Goal: Task Accomplishment & Management: Use online tool/utility

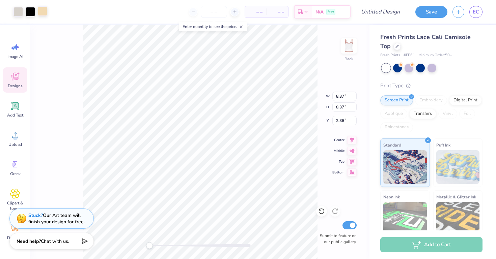
click at [44, 10] on div at bounding box center [42, 10] width 9 height 9
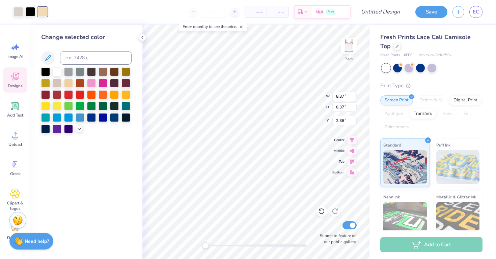
click at [79, 89] on div at bounding box center [86, 100] width 90 height 66
click at [81, 93] on div at bounding box center [80, 94] width 9 height 9
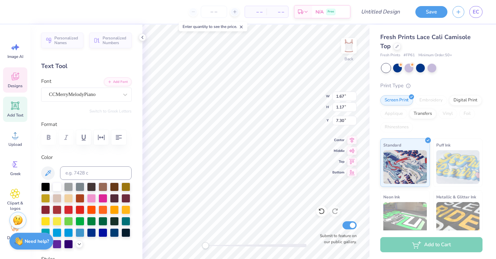
type textarea "AGD"
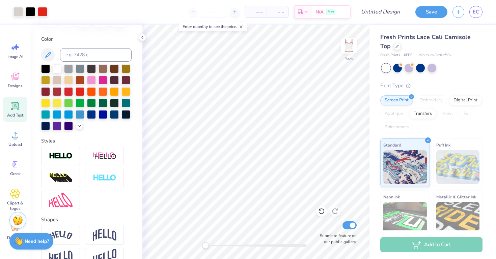
scroll to position [120, 0]
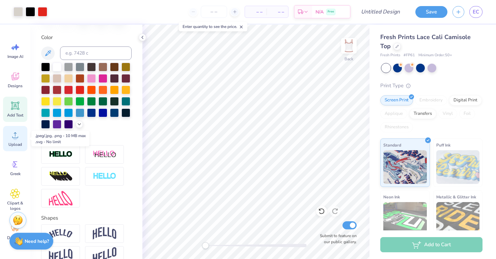
click at [21, 146] on span "Upload" at bounding box center [14, 144] width 13 height 5
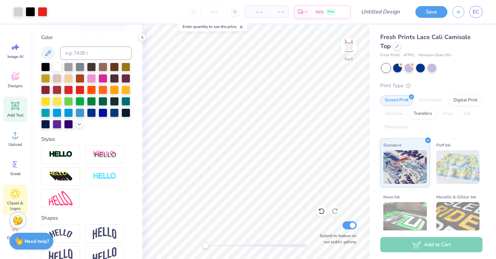
click at [14, 192] on icon at bounding box center [15, 194] width 4 height 4
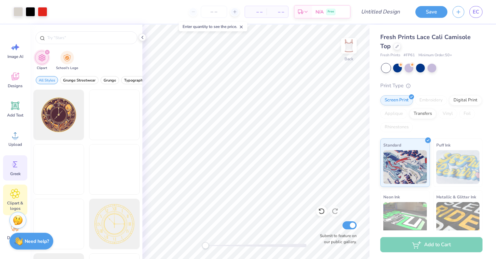
click at [15, 173] on span "Greek" at bounding box center [15, 173] width 10 height 5
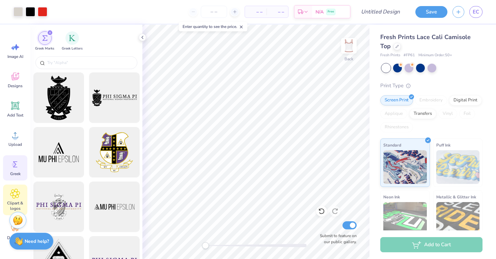
click at [14, 196] on icon at bounding box center [15, 194] width 10 height 10
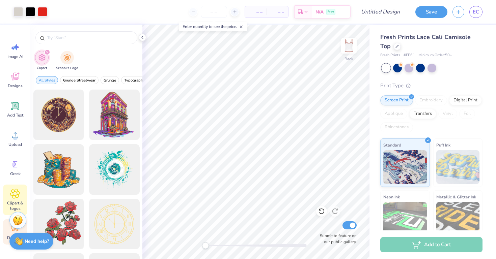
click at [9, 233] on div "Decorate" at bounding box center [15, 232] width 24 height 25
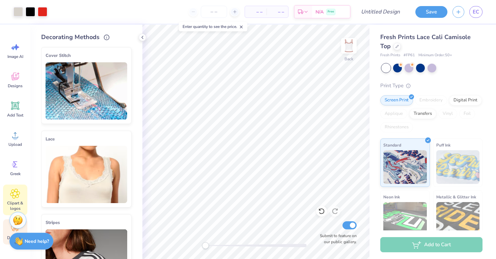
click at [17, 198] on icon at bounding box center [14, 193] width 9 height 9
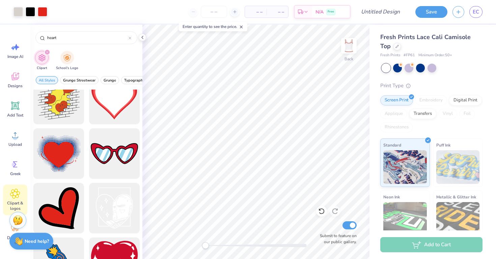
scroll to position [891, 0]
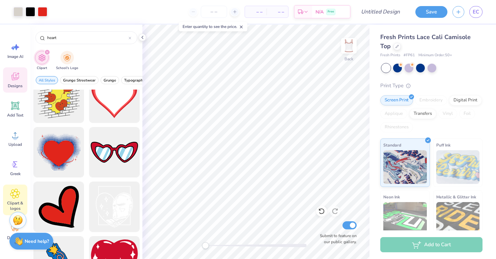
type input "heart"
click at [21, 74] on div "Designs" at bounding box center [15, 79] width 24 height 25
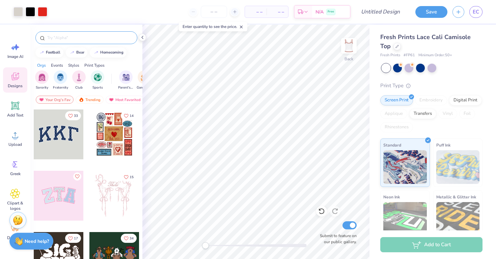
click at [56, 34] on div at bounding box center [86, 37] width 102 height 13
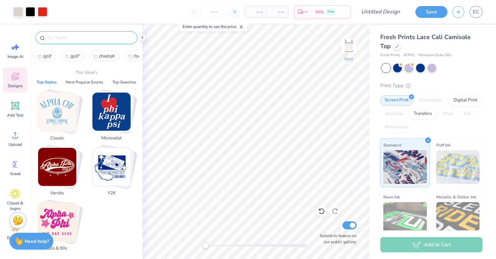
click at [59, 36] on input "text" at bounding box center [90, 37] width 86 height 7
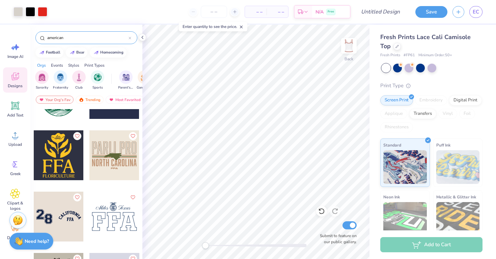
scroll to position [1854, 0]
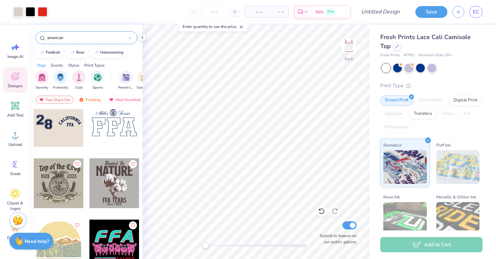
click at [102, 38] on input "american" at bounding box center [88, 37] width 82 height 7
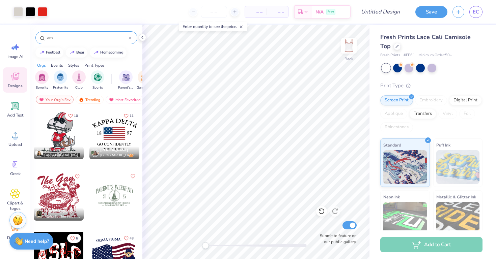
type input "a"
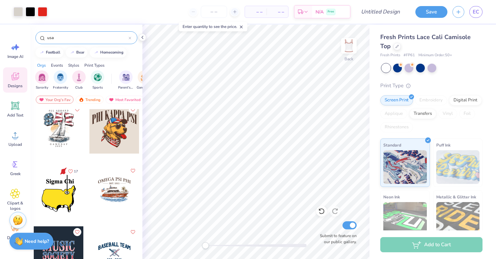
scroll to position [0, 0]
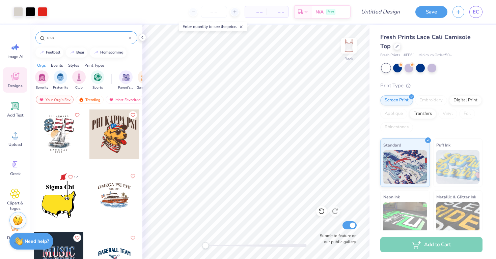
click at [109, 32] on div "usa" at bounding box center [86, 37] width 102 height 13
click at [111, 37] on input "usa" at bounding box center [88, 37] width 82 height 7
type input "u"
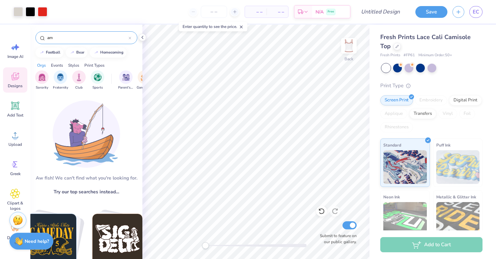
type input "a"
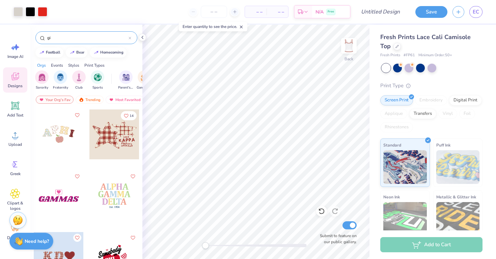
type input "g"
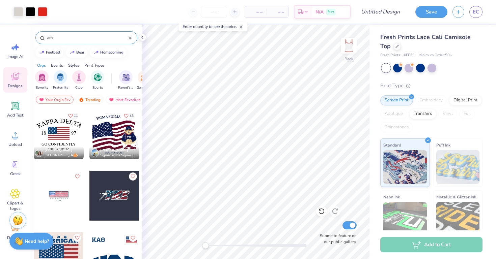
type input "a"
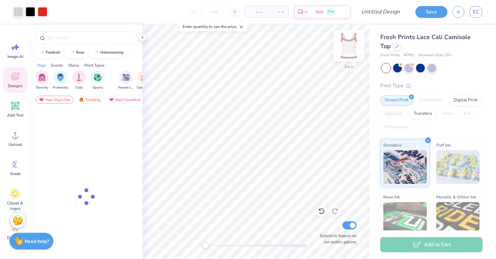
click at [348, 55] on img at bounding box center [348, 45] width 27 height 27
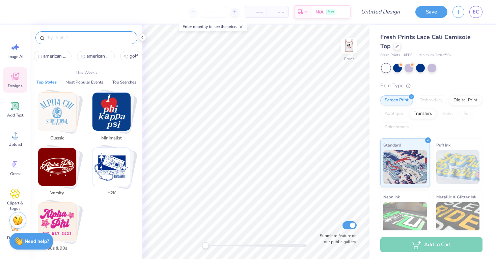
click at [77, 39] on input "text" at bounding box center [90, 37] width 86 height 7
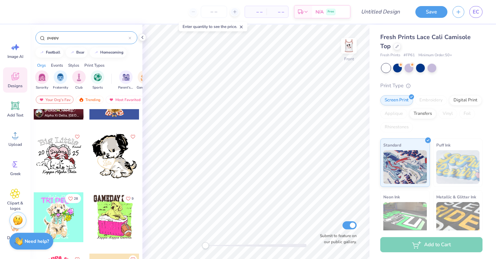
scroll to position [151, 0]
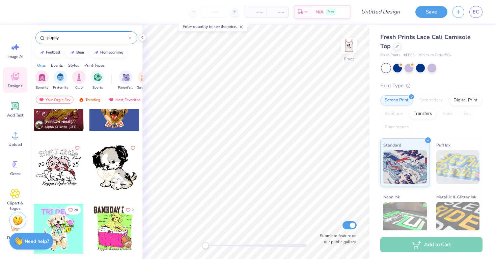
type input "puppy"
click at [126, 174] on div at bounding box center [114, 168] width 50 height 50
click at [396, 47] on icon at bounding box center [396, 45] width 3 height 3
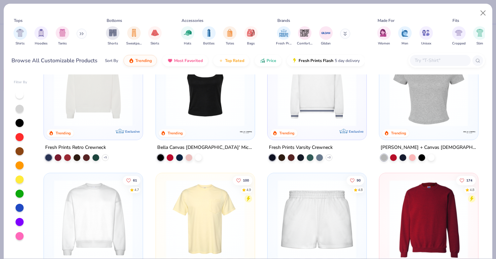
scroll to position [360, 0]
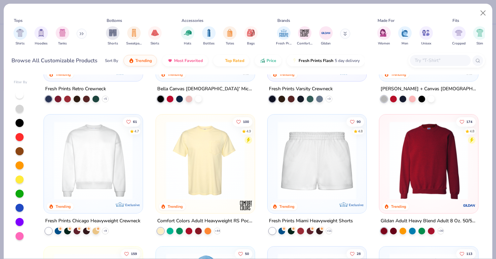
click at [401, 166] on img at bounding box center [428, 160] width 85 height 79
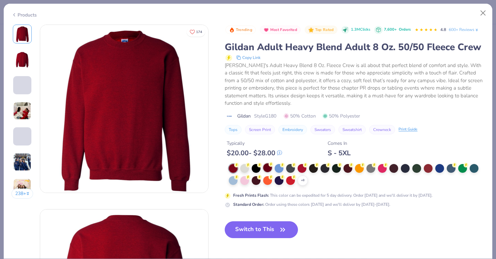
click at [267, 170] on div at bounding box center [267, 168] width 9 height 9
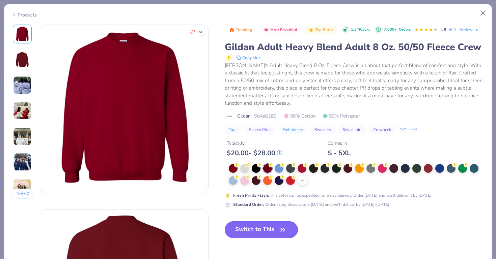
click at [269, 232] on button "Switch to This" at bounding box center [261, 230] width 73 height 17
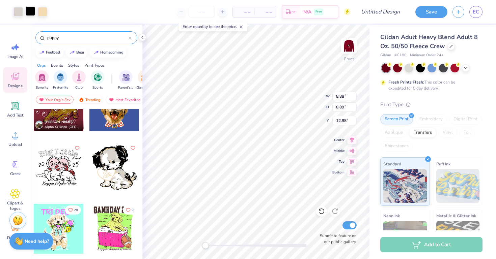
click at [29, 11] on div at bounding box center [30, 10] width 9 height 9
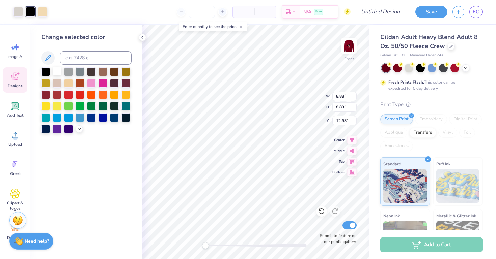
click at [57, 68] on div at bounding box center [57, 71] width 9 height 9
click at [18, 11] on div at bounding box center [17, 10] width 9 height 9
click at [45, 73] on div at bounding box center [45, 71] width 9 height 9
click at [80, 74] on div at bounding box center [80, 71] width 9 height 9
click at [72, 74] on div at bounding box center [68, 71] width 9 height 9
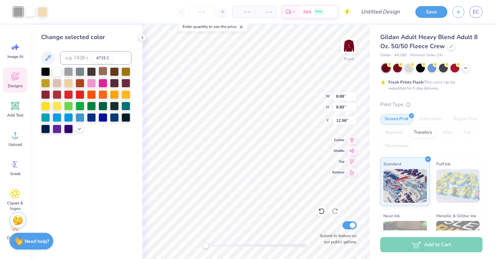
click at [103, 75] on div at bounding box center [102, 71] width 9 height 9
click at [77, 129] on icon at bounding box center [79, 128] width 5 height 5
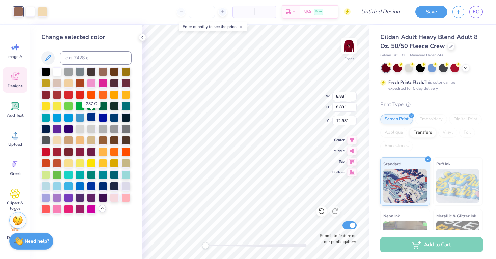
click at [96, 120] on div at bounding box center [91, 117] width 9 height 9
click at [90, 116] on div at bounding box center [91, 117] width 9 height 9
click at [80, 116] on div at bounding box center [80, 117] width 9 height 9
click at [64, 116] on div at bounding box center [68, 117] width 9 height 9
click at [60, 116] on div at bounding box center [57, 117] width 9 height 9
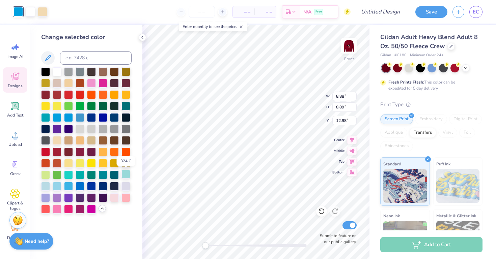
click at [128, 175] on div at bounding box center [125, 174] width 9 height 9
click at [124, 187] on div at bounding box center [125, 185] width 9 height 9
click at [66, 185] on div at bounding box center [68, 185] width 9 height 9
click at [320, 214] on icon at bounding box center [321, 211] width 7 height 7
type input "6.99"
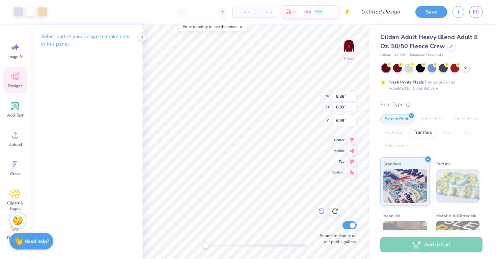
click at [319, 215] on div at bounding box center [321, 211] width 11 height 11
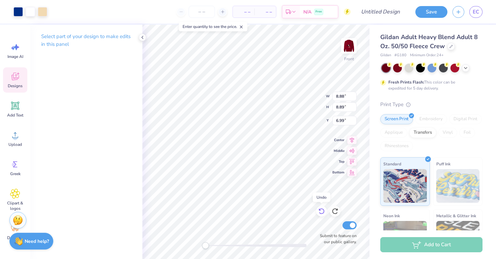
click at [319, 215] on div at bounding box center [321, 211] width 11 height 11
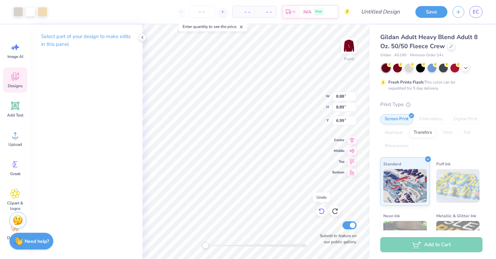
click at [319, 215] on div at bounding box center [321, 211] width 11 height 11
click at [465, 70] on div at bounding box center [465, 67] width 7 height 7
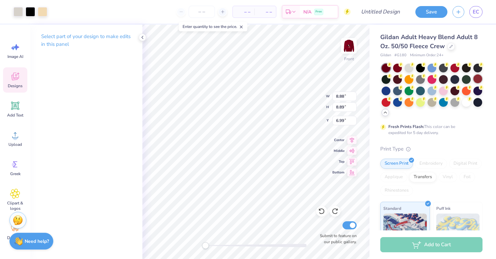
click at [479, 79] on div at bounding box center [477, 79] width 9 height 9
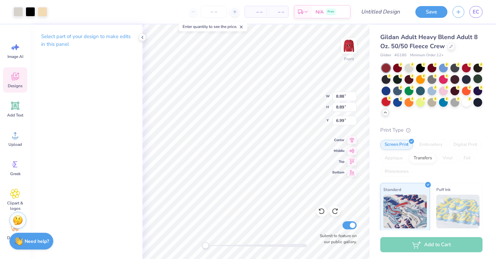
click at [385, 103] on div at bounding box center [385, 101] width 9 height 9
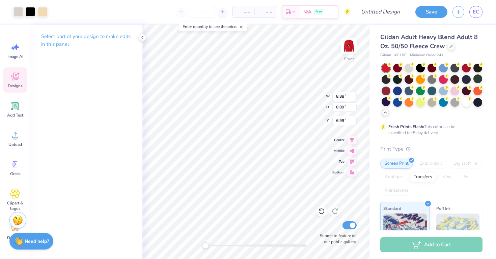
click at [13, 86] on span "Designs" at bounding box center [15, 85] width 15 height 5
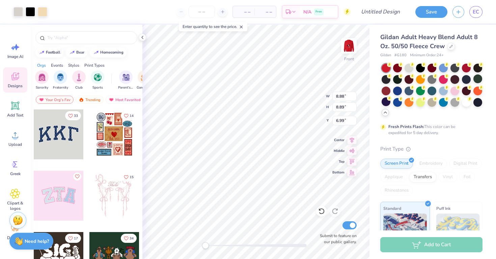
click at [15, 85] on span "Designs" at bounding box center [15, 85] width 15 height 5
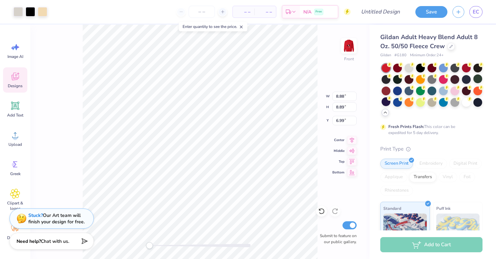
click at [12, 87] on span "Designs" at bounding box center [15, 85] width 15 height 5
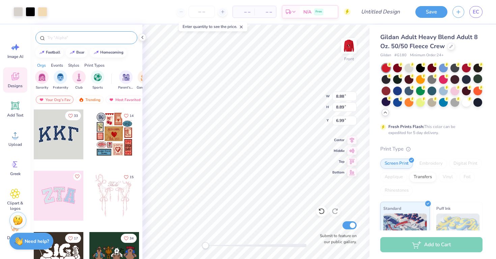
click at [82, 36] on input "text" at bounding box center [90, 37] width 86 height 7
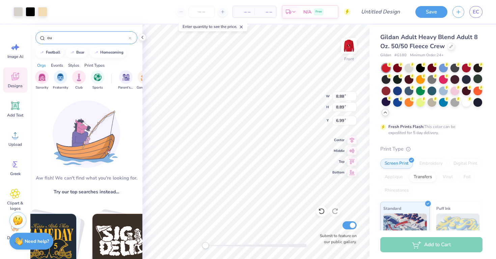
type input "o"
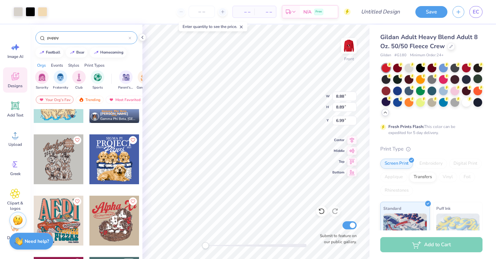
scroll to position [590, 0]
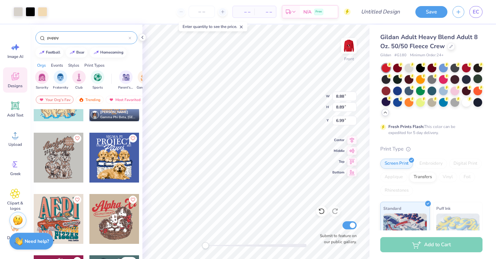
type input "puppy"
click at [115, 217] on div at bounding box center [114, 219] width 50 height 50
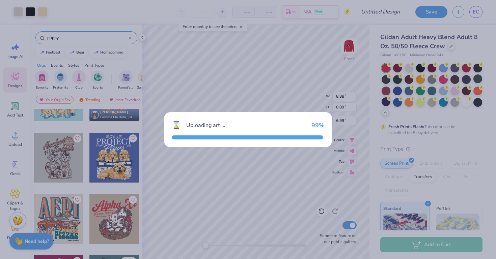
type input "10.36"
type input "9.39"
type input "3.00"
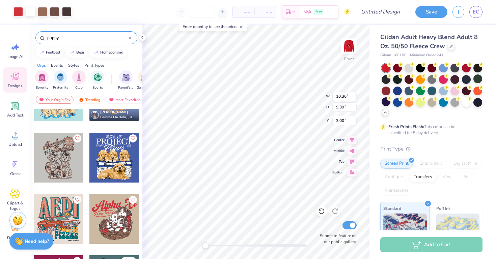
type input "8.88"
type input "8.89"
type input "5.73"
type input "2.94"
type input "12.20"
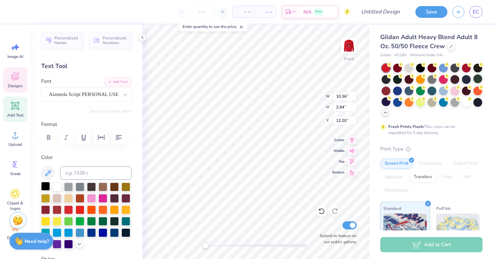
click at [45, 186] on div at bounding box center [45, 186] width 9 height 9
type textarea "A"
type textarea "Alpha Gam"
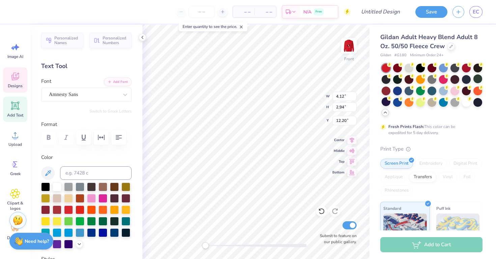
type input "4.12"
type input "0.78"
type input "15.12"
type textarea "ENT"
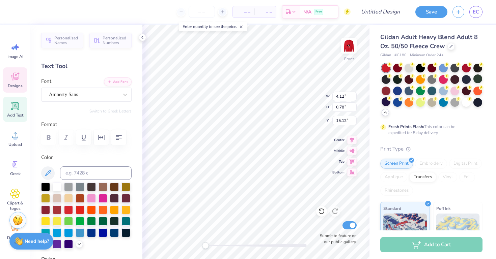
scroll to position [0, 0]
type input "18.27"
type input "1.08"
type input "0.46"
type input "15.29"
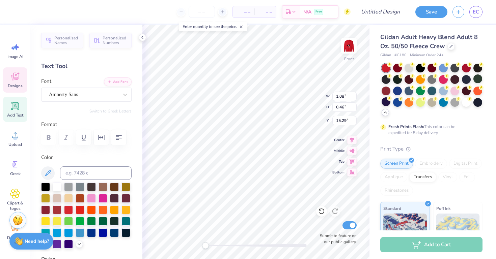
type textarea "T"
type input "0.29"
type input "0.37"
type input "15.32"
click at [321, 208] on icon at bounding box center [321, 211] width 7 height 7
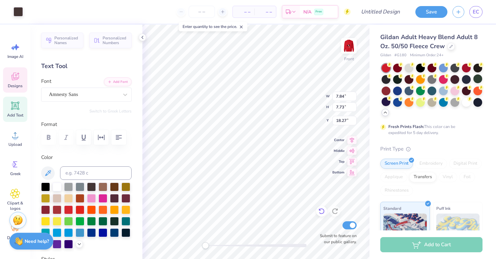
click at [321, 208] on icon at bounding box center [321, 211] width 7 height 7
click at [321, 209] on icon at bounding box center [321, 212] width 6 height 6
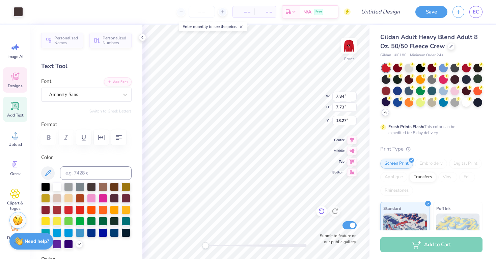
click at [321, 209] on icon at bounding box center [321, 212] width 6 height 6
type input "1.08"
type input "0.46"
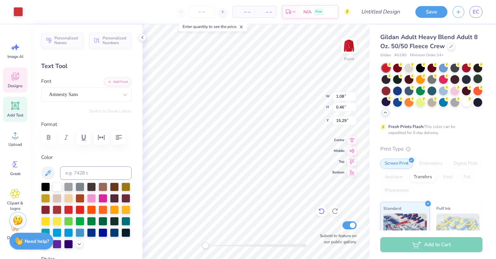
type input "15.29"
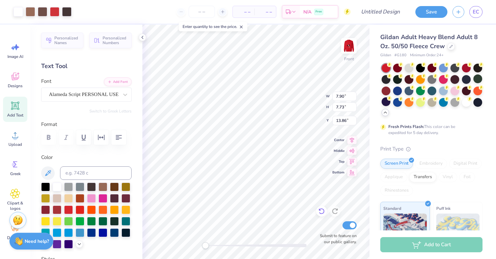
type input "9.38"
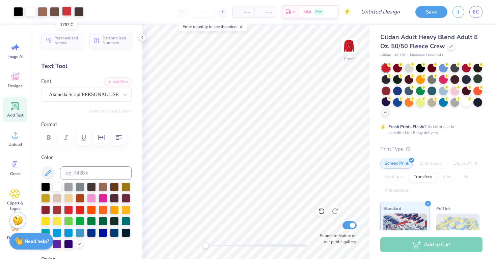
click at [67, 13] on div at bounding box center [66, 10] width 9 height 9
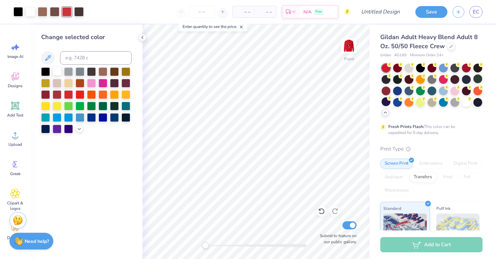
click at [54, 73] on div at bounding box center [57, 71] width 9 height 9
click at [46, 72] on div at bounding box center [45, 71] width 9 height 9
click at [49, 60] on icon at bounding box center [48, 58] width 8 height 8
click at [324, 212] on div "Front Submit to feature on our public gallery." at bounding box center [255, 142] width 227 height 235
click at [324, 212] on icon at bounding box center [321, 212] width 6 height 6
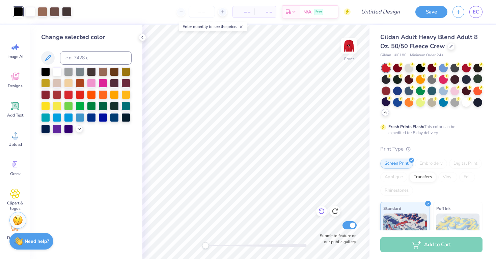
click at [322, 212] on icon at bounding box center [321, 211] width 7 height 7
click at [105, 120] on div at bounding box center [102, 117] width 9 height 9
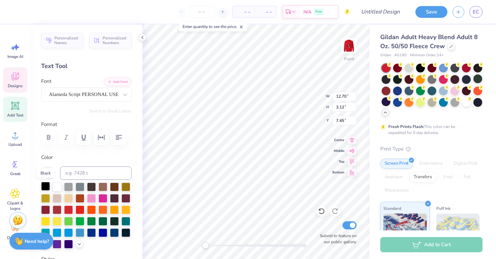
click at [47, 189] on div at bounding box center [45, 186] width 9 height 9
click at [132, 176] on div "Personalized Names Personalized Numbers Text Tool Add Font Font Alameda Script …" at bounding box center [86, 142] width 112 height 235
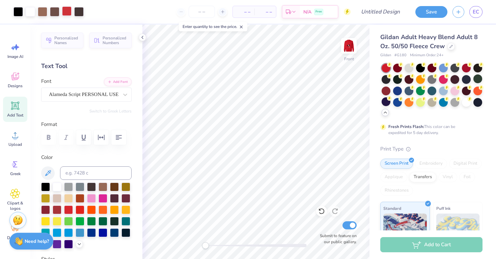
click at [67, 14] on div at bounding box center [66, 10] width 9 height 9
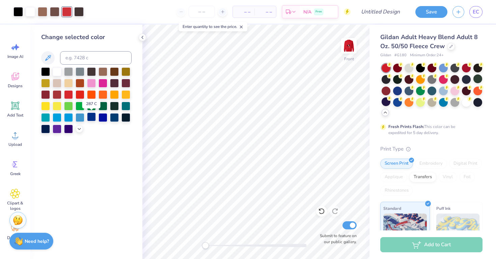
click at [92, 118] on div at bounding box center [91, 117] width 9 height 9
click at [68, 117] on div at bounding box center [68, 117] width 9 height 9
click at [318, 212] on icon at bounding box center [321, 211] width 7 height 7
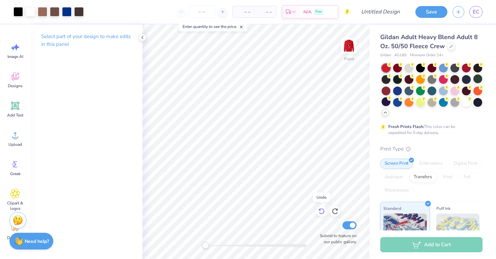
click at [321, 213] on icon at bounding box center [321, 211] width 7 height 7
click at [70, 15] on div at bounding box center [66, 10] width 9 height 9
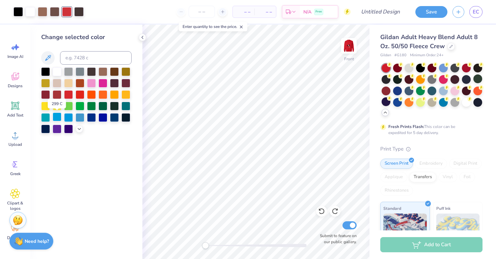
click at [58, 116] on div at bounding box center [57, 117] width 9 height 9
click at [319, 216] on div at bounding box center [321, 211] width 11 height 11
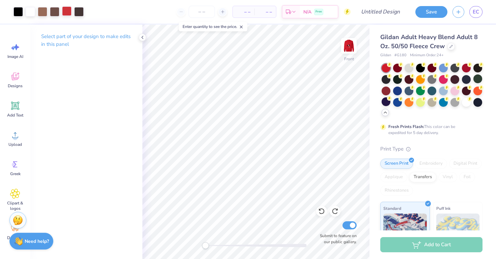
click at [68, 11] on div at bounding box center [66, 10] width 9 height 9
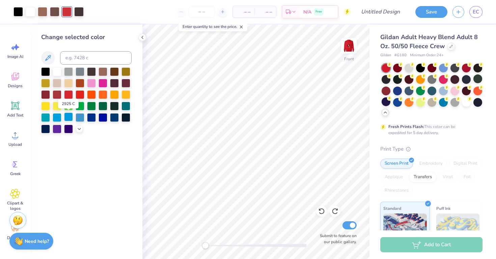
click at [67, 115] on div at bounding box center [68, 117] width 9 height 9
click at [69, 118] on div at bounding box center [68, 117] width 9 height 9
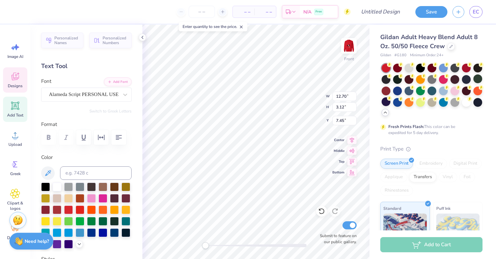
type input "7.84"
type input "7.73"
type input "9.38"
click at [320, 210] on icon at bounding box center [319, 209] width 1 height 1
type input "8.10"
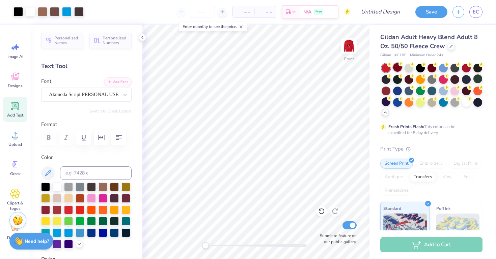
click at [401, 69] on div at bounding box center [397, 67] width 9 height 9
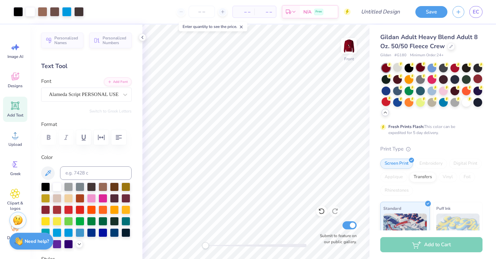
click at [419, 68] on div at bounding box center [420, 67] width 9 height 9
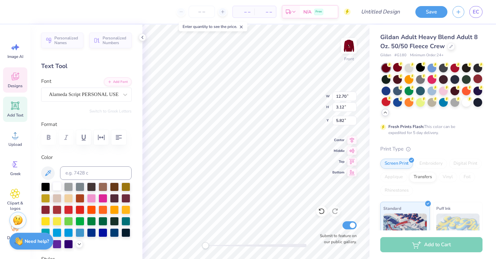
click at [53, 186] on div at bounding box center [57, 186] width 9 height 9
click at [320, 211] on icon at bounding box center [321, 211] width 7 height 7
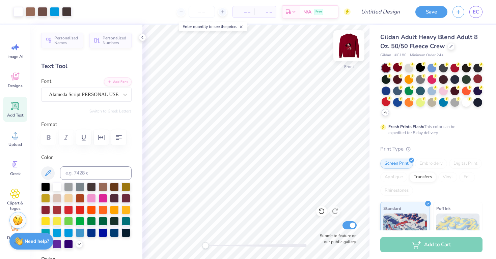
click at [349, 51] on img at bounding box center [348, 45] width 27 height 27
click at [346, 54] on img at bounding box center [348, 45] width 27 height 27
click at [24, 89] on div "Designs" at bounding box center [15, 79] width 24 height 25
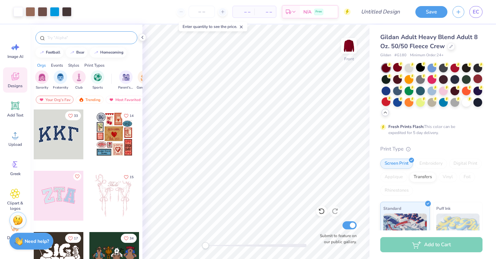
click at [88, 39] on input "text" at bounding box center [90, 37] width 86 height 7
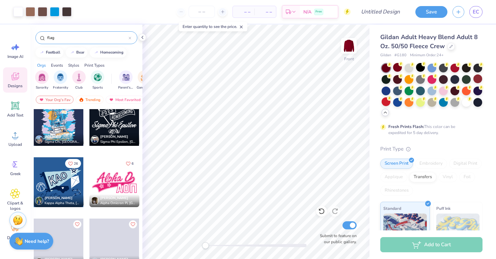
scroll to position [1275, 0]
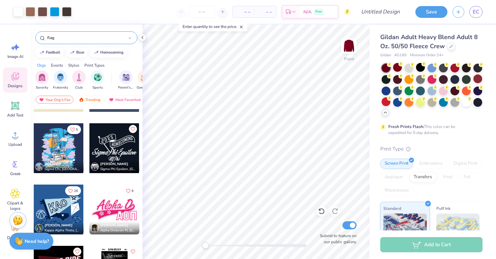
click at [104, 35] on input "flag" at bounding box center [88, 37] width 82 height 7
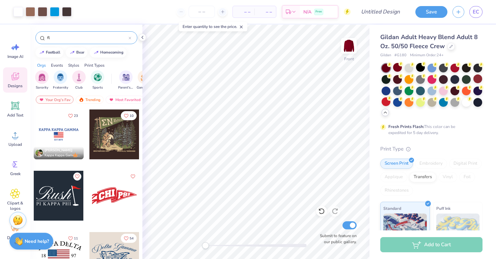
type input "f"
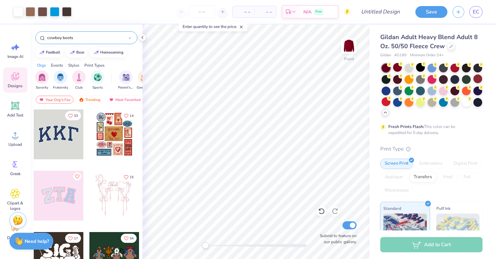
type input "cowboy boots"
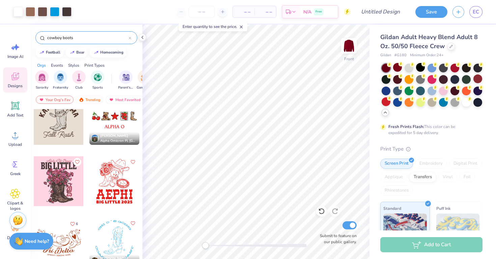
scroll to position [0, 0]
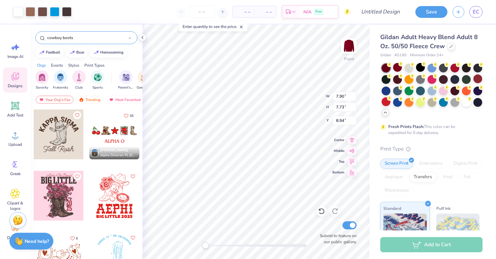
type input "8.94"
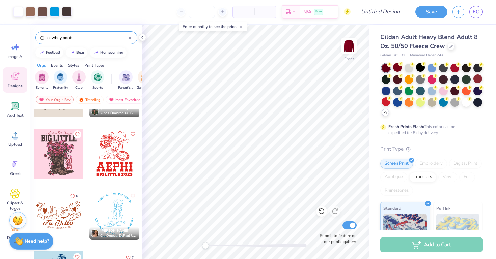
scroll to position [43, 0]
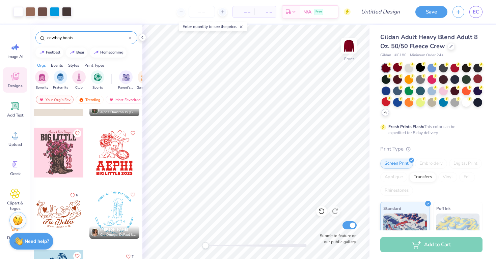
click at [70, 167] on div at bounding box center [9, 153] width 150 height 50
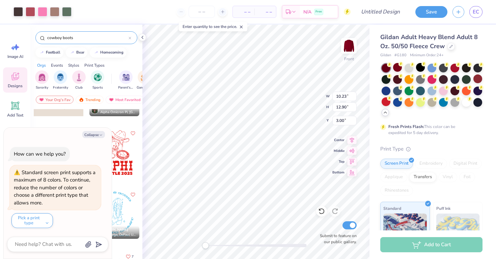
type textarea "x"
type input "1.59"
type input "1.55"
type input "20.15"
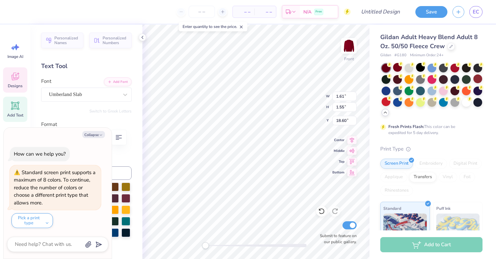
type textarea "x"
type input "8.67"
type input "10.50"
type input "13.25"
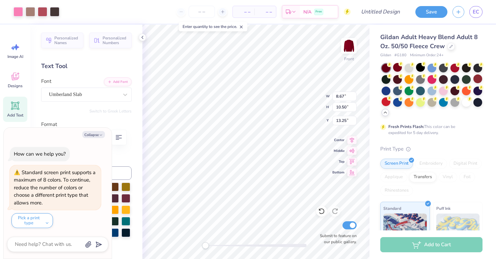
type textarea "x"
type input "10.23"
type input "2.03"
type input "11.80"
click at [322, 213] on icon at bounding box center [321, 211] width 7 height 7
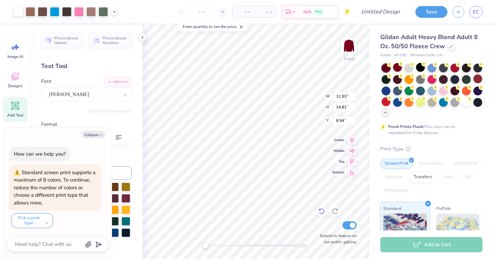
click at [325, 212] on div at bounding box center [321, 211] width 11 height 11
click at [324, 211] on icon at bounding box center [321, 212] width 6 height 6
click at [323, 211] on icon at bounding box center [321, 212] width 6 height 6
type textarea "x"
type input "8.36"
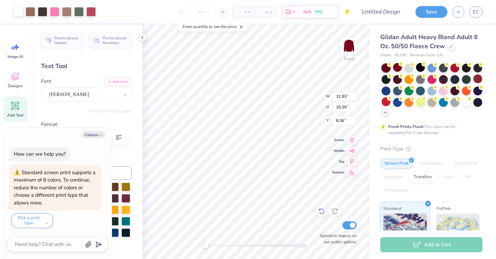
click at [322, 209] on icon at bounding box center [321, 212] width 6 height 6
type textarea "x"
type input "8.94"
click at [325, 214] on div at bounding box center [321, 211] width 11 height 11
type textarea "x"
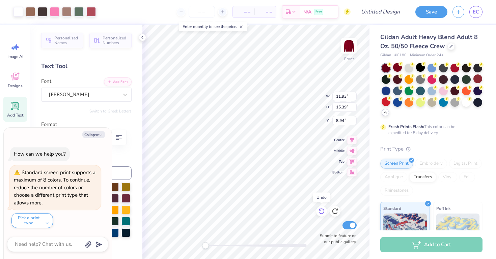
type input "14.81"
click at [324, 213] on icon at bounding box center [321, 211] width 7 height 7
click at [320, 210] on icon at bounding box center [321, 211] width 7 height 7
click at [135, 203] on div "Personalized Names Personalized Numbers Text Tool Add Font Font [PERSON_NAME] S…" at bounding box center [86, 142] width 112 height 235
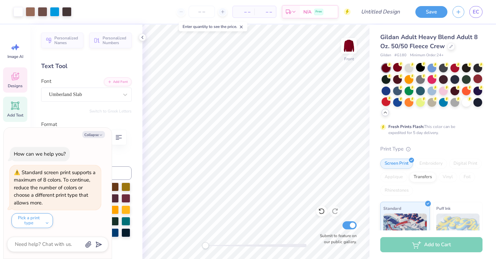
click at [17, 81] on icon at bounding box center [15, 76] width 10 height 10
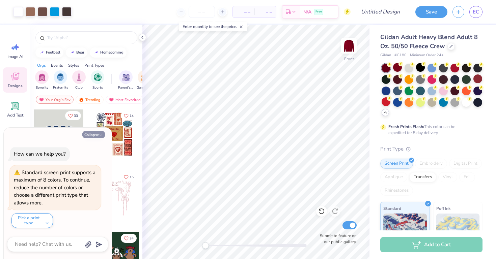
click at [90, 134] on button "Collapse" at bounding box center [93, 134] width 23 height 7
type textarea "x"
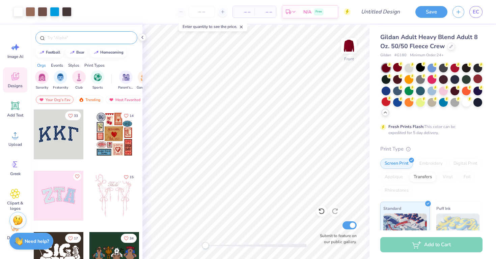
click at [94, 39] on input "text" at bounding box center [90, 37] width 86 height 7
type input "boots"
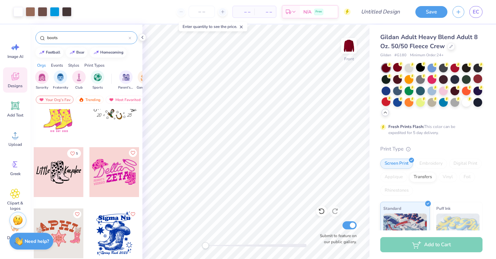
scroll to position [331, 0]
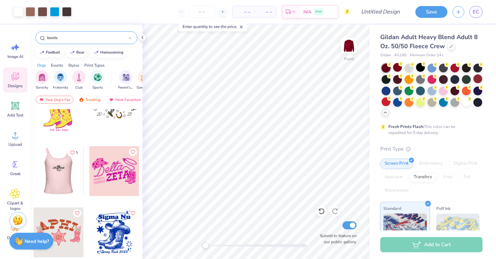
click at [73, 183] on div at bounding box center [58, 171] width 50 height 50
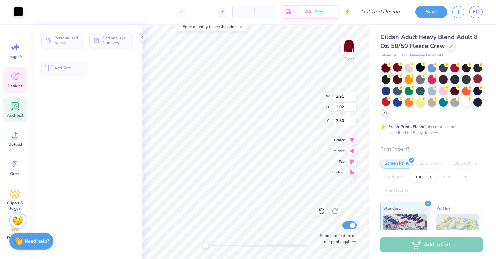
type input "2.91"
type input "2.02"
type input "3.80"
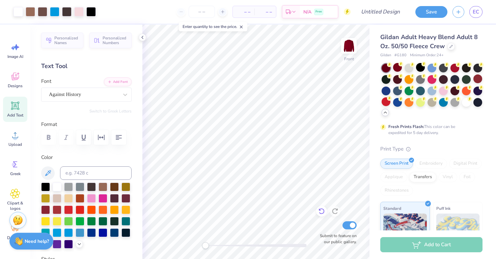
click at [323, 216] on div at bounding box center [321, 211] width 11 height 11
click at [320, 213] on icon at bounding box center [321, 211] width 7 height 7
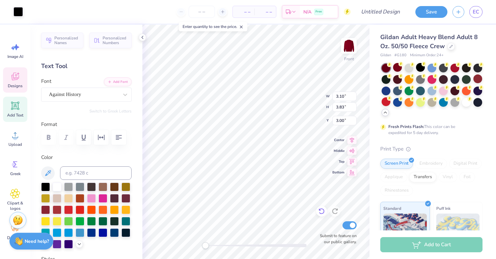
type input "2.01"
type input "2.72"
type input "3.11"
type input "2.67"
type input "3.55"
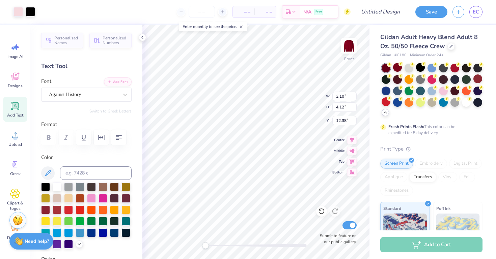
type input "12.79"
click at [322, 208] on icon at bounding box center [321, 211] width 7 height 7
type input "5.96"
type input "13.46"
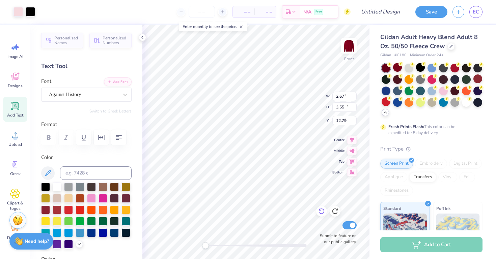
type input "3.04"
type input "12.70"
type input "3.12"
type input "5.82"
drag, startPoint x: 324, startPoint y: 215, endPoint x: 322, endPoint y: 210, distance: 5.0
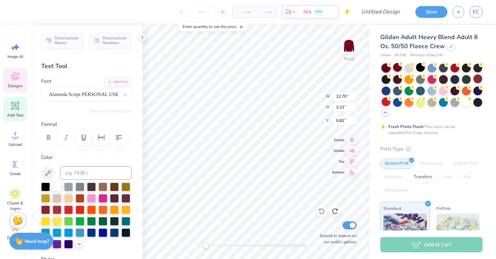
click at [324, 215] on div at bounding box center [321, 211] width 11 height 11
click at [321, 213] on icon at bounding box center [321, 212] width 6 height 6
click at [317, 210] on div at bounding box center [321, 211] width 11 height 11
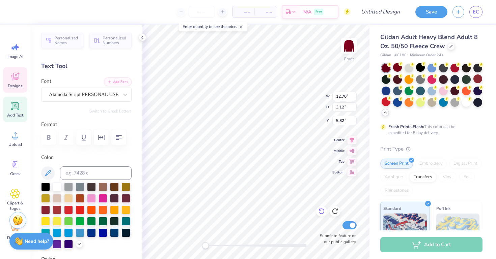
click at [317, 210] on div at bounding box center [321, 211] width 11 height 11
click at [322, 210] on icon at bounding box center [321, 211] width 7 height 7
type input "7.48"
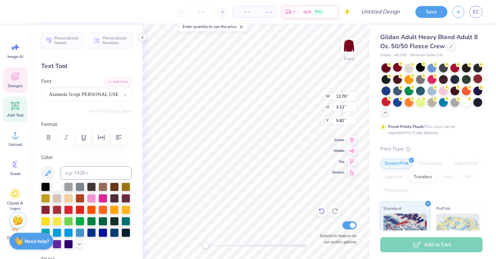
type input "3.83"
type input "3.00"
type input "12.81"
type input "12.70"
type input "3.12"
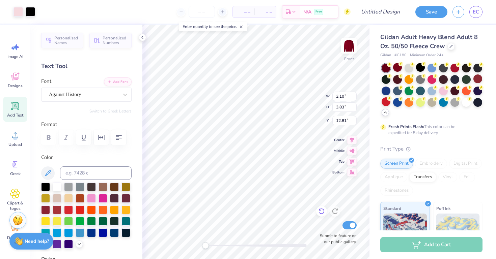
type input "9.69"
type input "12.06"
type input "5.13"
type input "6.34"
type input "10.33"
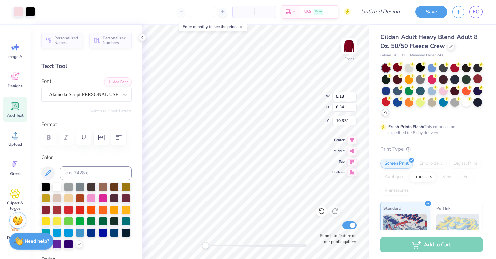
type input "3.81"
type input "4.56"
type input "11.70"
click at [321, 213] on icon at bounding box center [321, 211] width 7 height 7
click at [318, 210] on div at bounding box center [321, 211] width 11 height 11
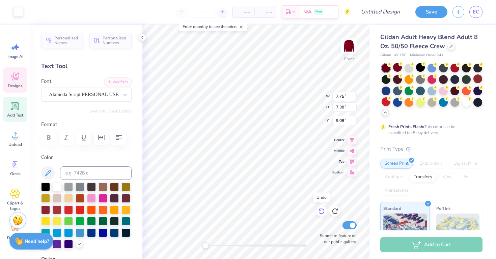
click at [322, 210] on icon at bounding box center [321, 211] width 7 height 7
type input "7.79"
type input "7.63"
type input "9.02"
click at [320, 209] on icon at bounding box center [321, 211] width 7 height 7
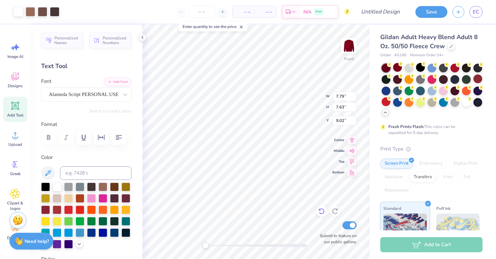
click at [320, 209] on icon at bounding box center [321, 211] width 7 height 7
type input "7.90"
type input "7.73"
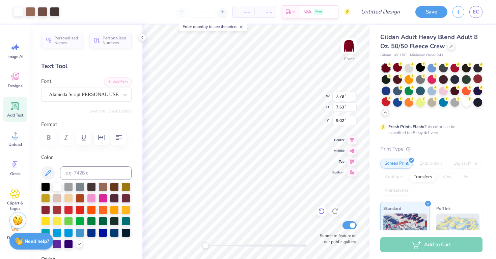
type input "8.94"
type input "5.44"
type input "5.26"
type input "11.00"
type input "7.23"
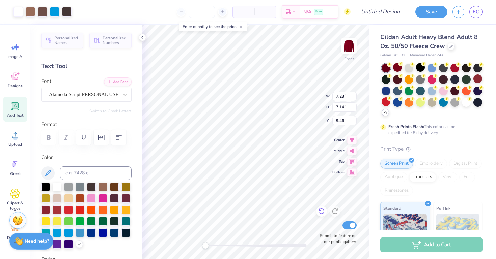
type input "7.14"
type input "9.46"
click at [320, 212] on icon at bounding box center [321, 211] width 7 height 7
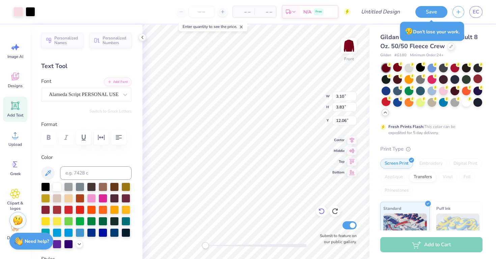
type input "7.20"
type input "8.89"
type input "8.49"
click at [322, 210] on icon at bounding box center [321, 211] width 7 height 7
type input "4.73"
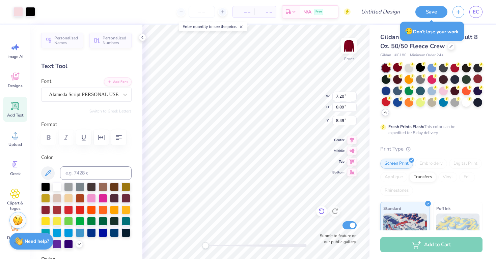
type input "5.84"
type input "10.05"
click at [322, 214] on icon at bounding box center [321, 212] width 6 height 6
type input "3.10"
type input "3.83"
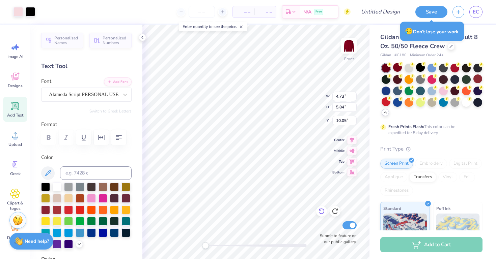
type input "12.06"
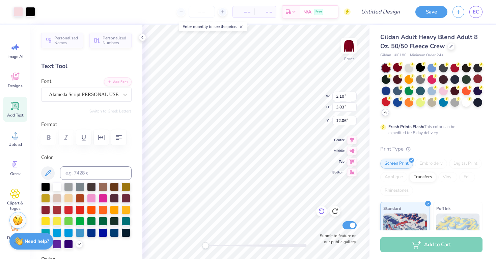
type input "3.37"
type input "4.16"
type input "11.74"
type input "5.47"
type input "6.75"
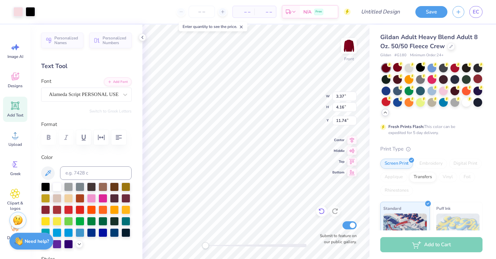
type input "9.87"
type input "4.60"
type input "5.68"
type input "10.41"
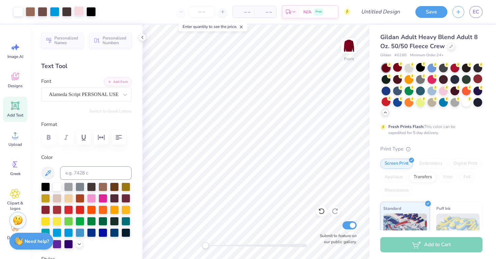
click at [81, 12] on div at bounding box center [78, 10] width 9 height 9
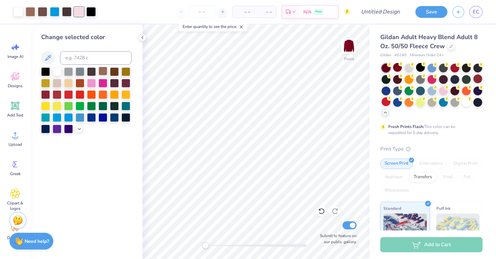
click at [103, 72] on div at bounding box center [102, 71] width 9 height 9
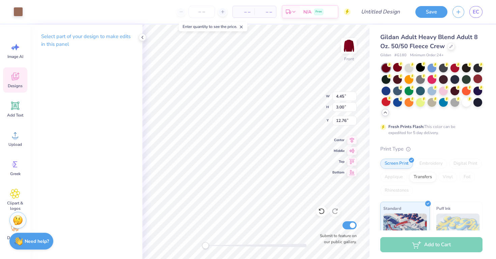
type input "6.13"
type input "3.51"
type input "13.11"
type input "6.24"
type input "6.15"
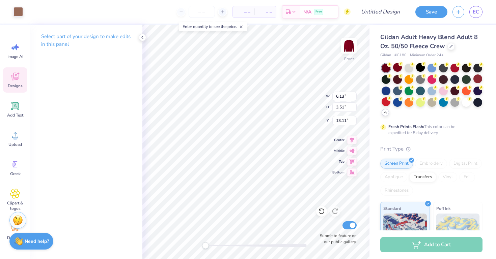
type input "10.49"
click at [12, 77] on icon at bounding box center [15, 77] width 6 height 5
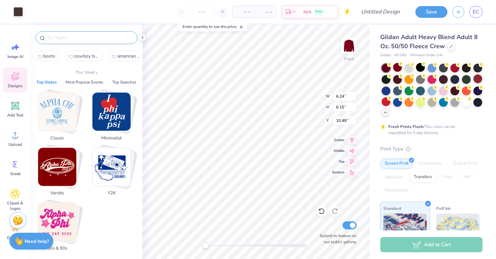
click at [78, 38] on input "text" at bounding box center [90, 37] width 86 height 7
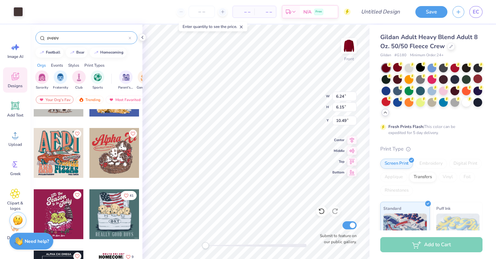
scroll to position [684, 0]
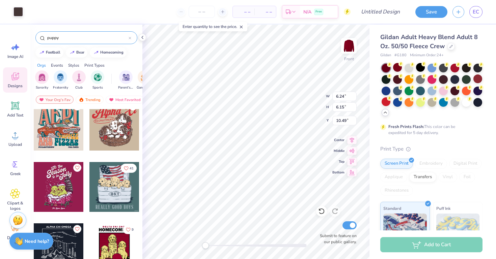
type input "puppy"
